Goal: Transaction & Acquisition: Purchase product/service

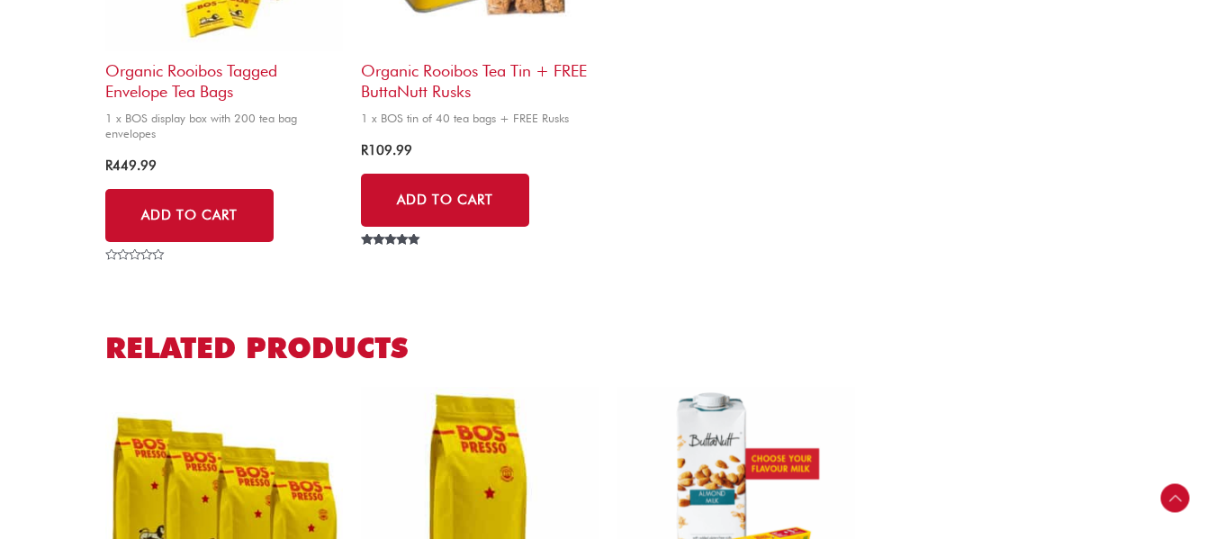
scroll to position [1440, 0]
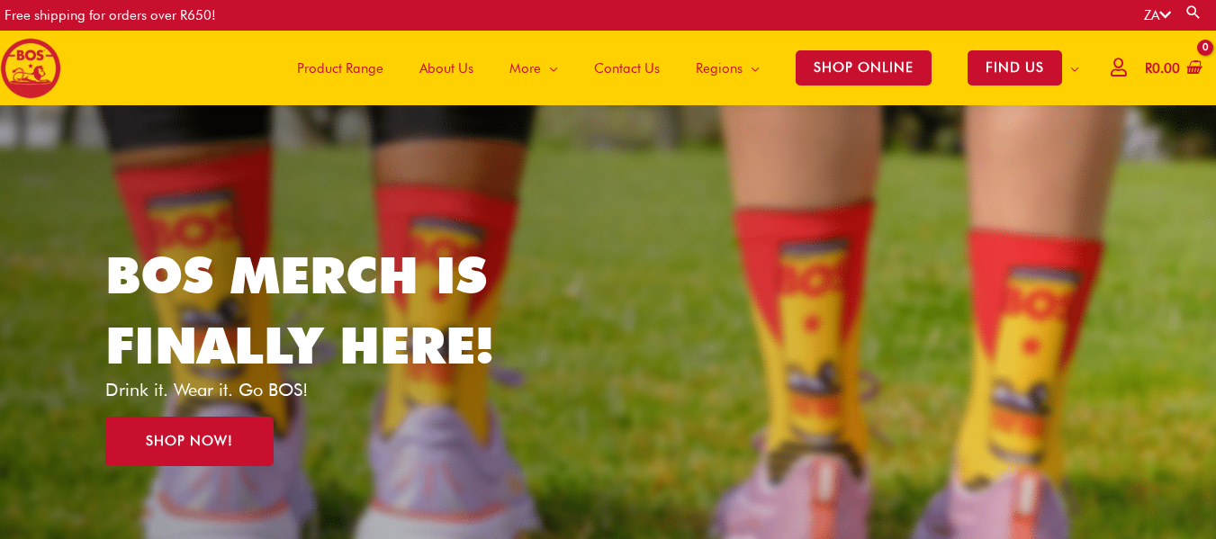
scroll to position [264, 0]
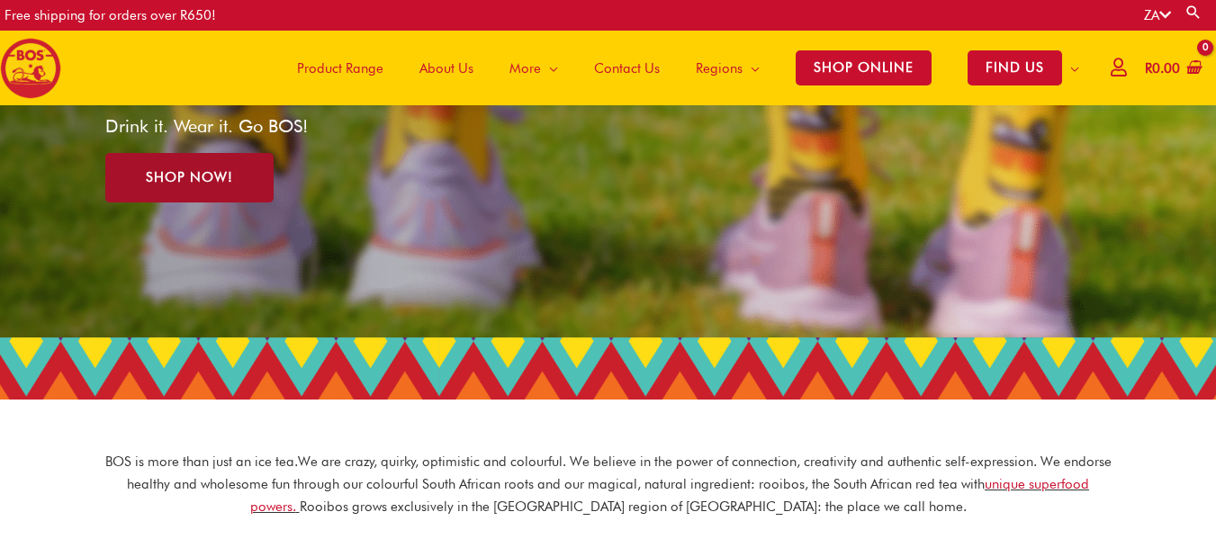
click at [217, 188] on link "SHOP NOW!" at bounding box center [189, 178] width 168 height 50
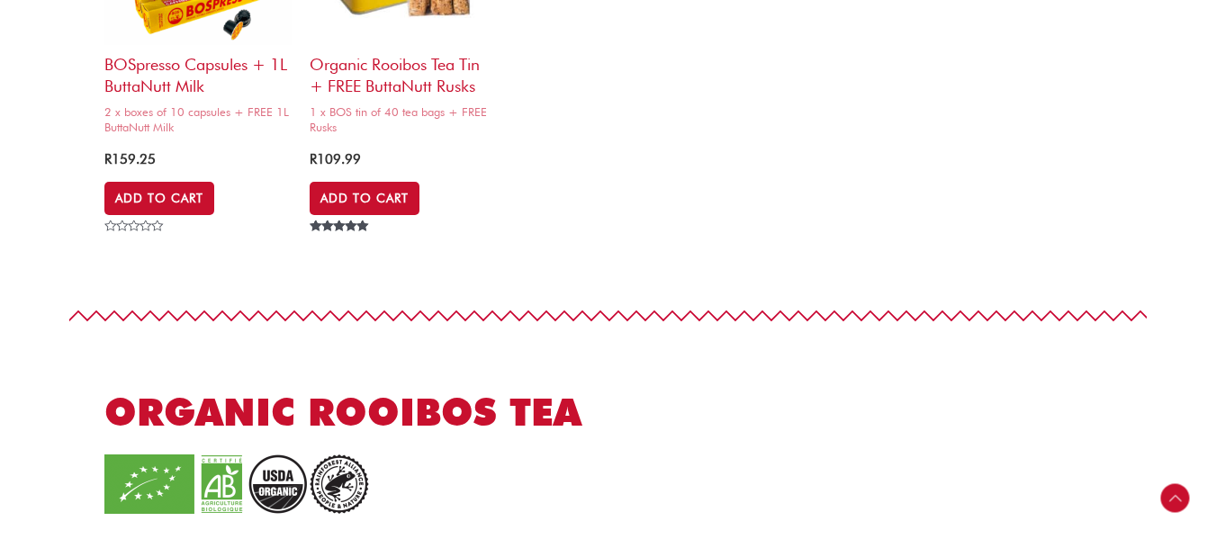
scroll to position [1260, 0]
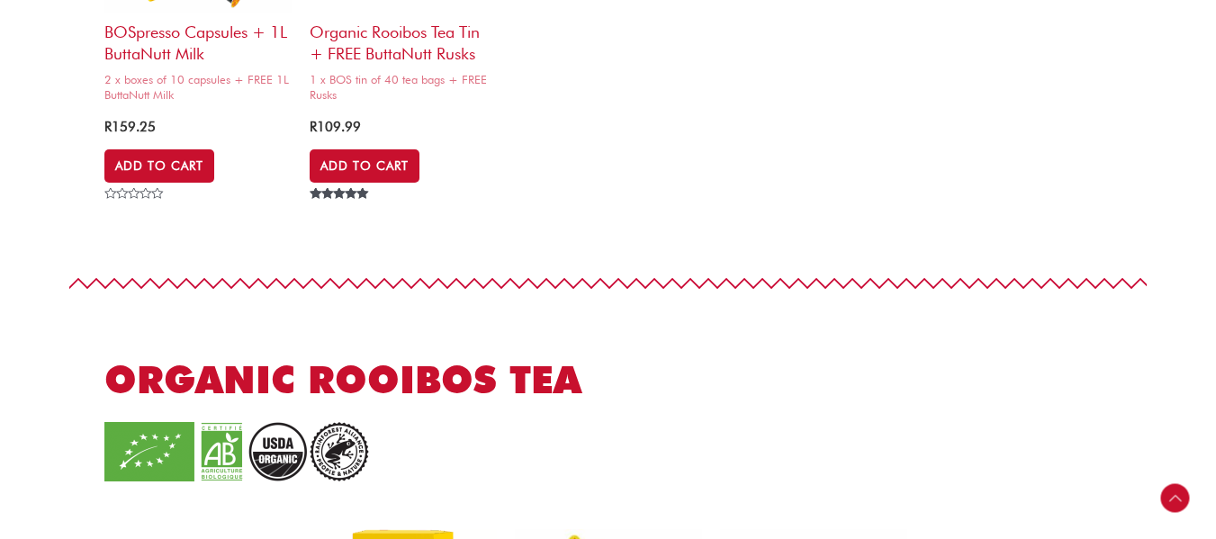
click at [693, 93] on ul "BOSpresso capsules + 1L ButtaNutt Milk 2 x boxes of 10 capsules + FREE 1L Butta…" at bounding box center [608, 15] width 1008 height 380
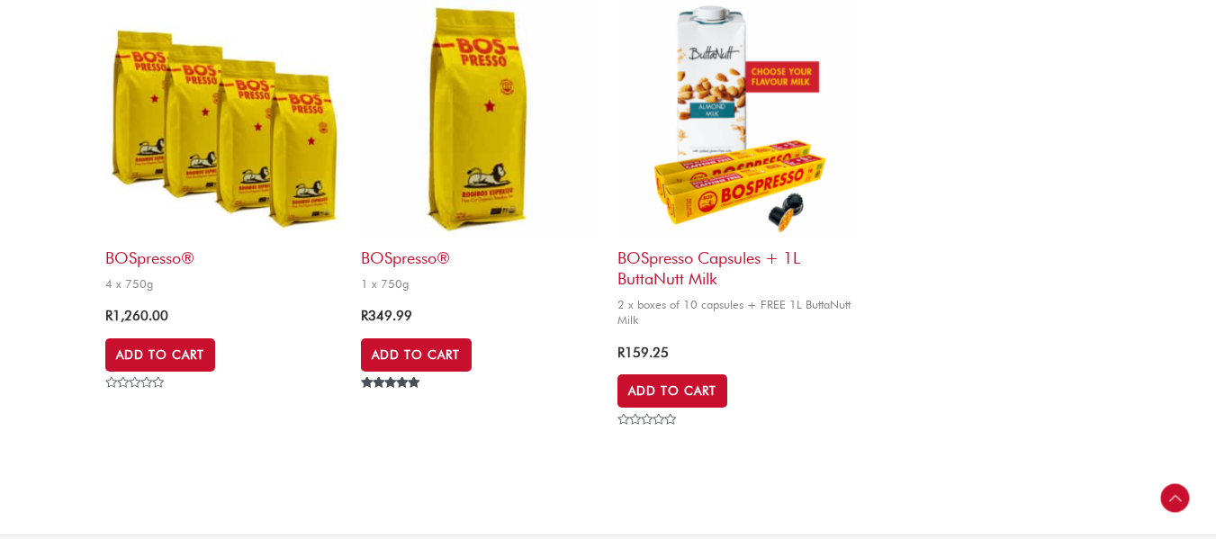
scroll to position [1891, 0]
